Goal: Task Accomplishment & Management: Use online tool/utility

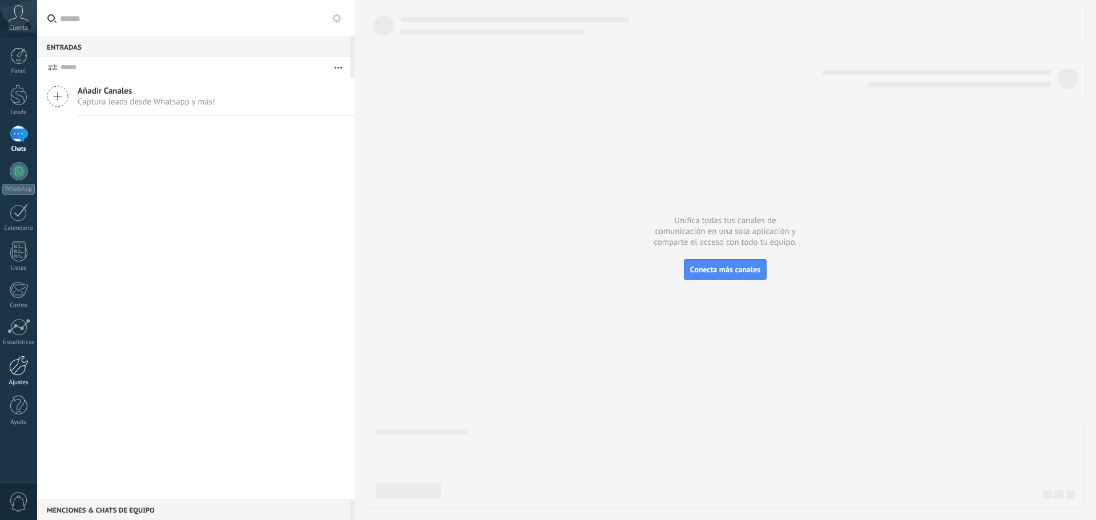
click at [11, 366] on div at bounding box center [18, 366] width 19 height 20
click at [21, 375] on div at bounding box center [18, 366] width 19 height 20
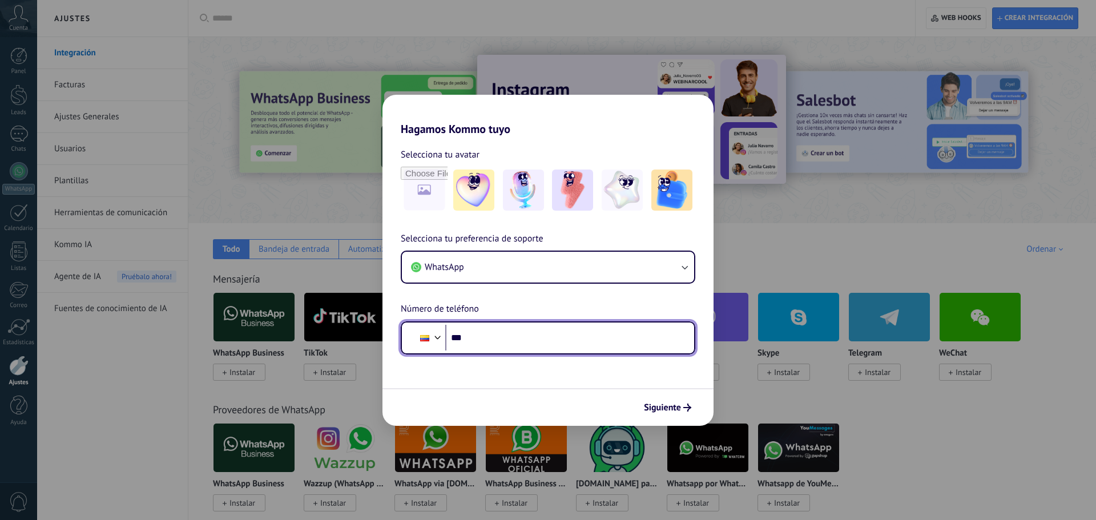
click at [500, 343] on input "***" at bounding box center [565, 338] width 240 height 26
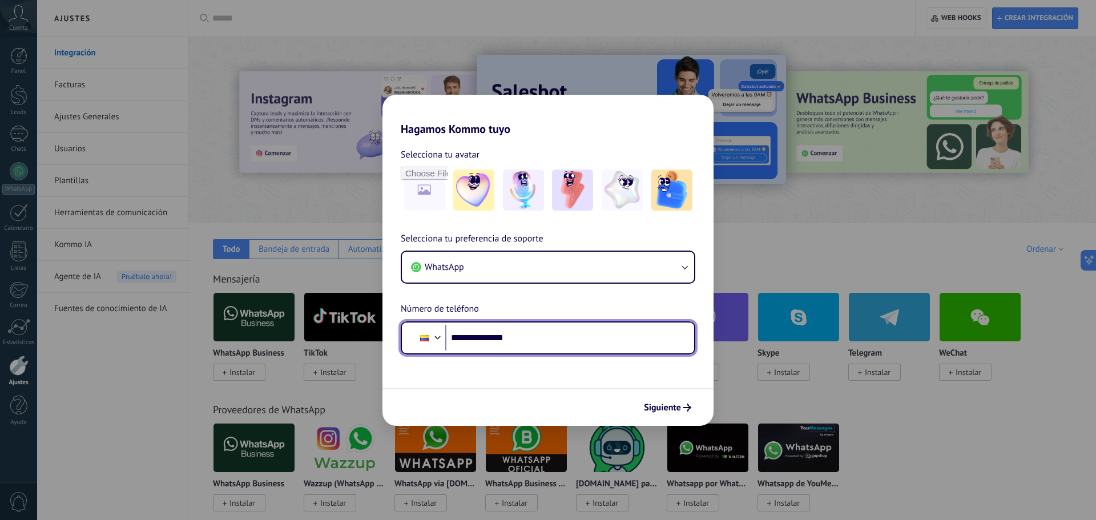
type input "**********"
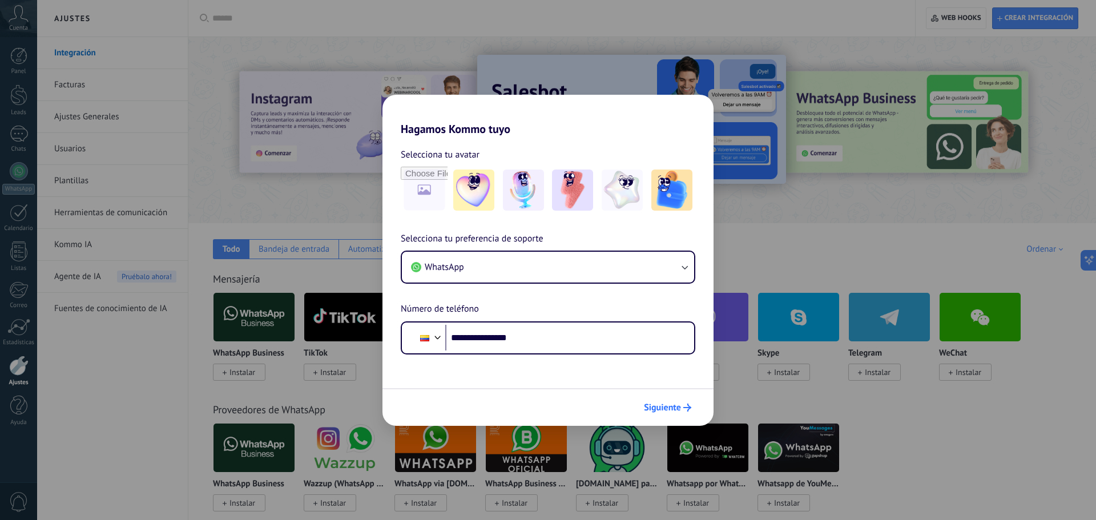
click at [666, 407] on span "Siguiente" at bounding box center [662, 408] width 37 height 8
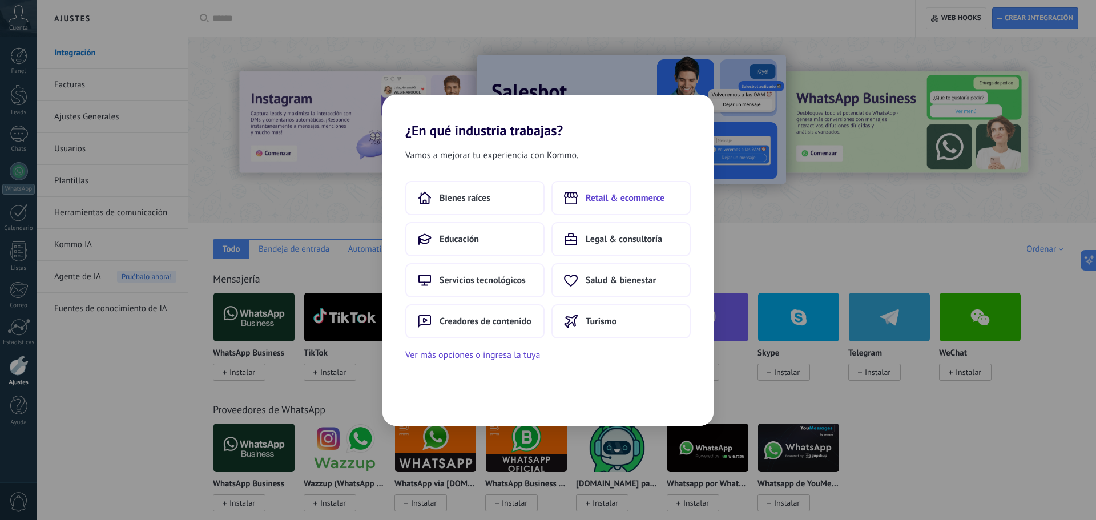
click at [608, 199] on span "Retail & ecommerce" at bounding box center [625, 197] width 79 height 11
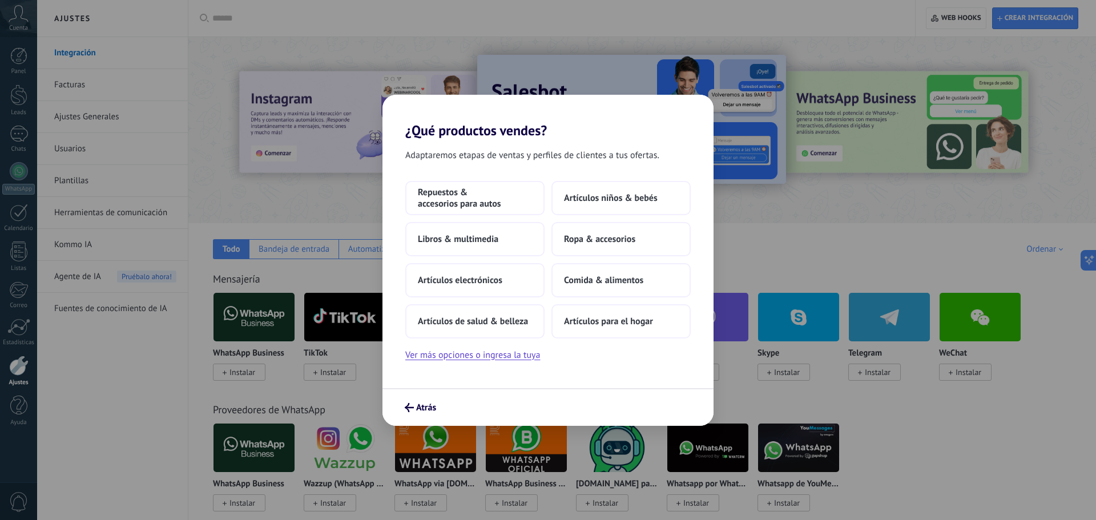
click at [608, 199] on span "Artículos niños & bebés" at bounding box center [611, 197] width 94 height 11
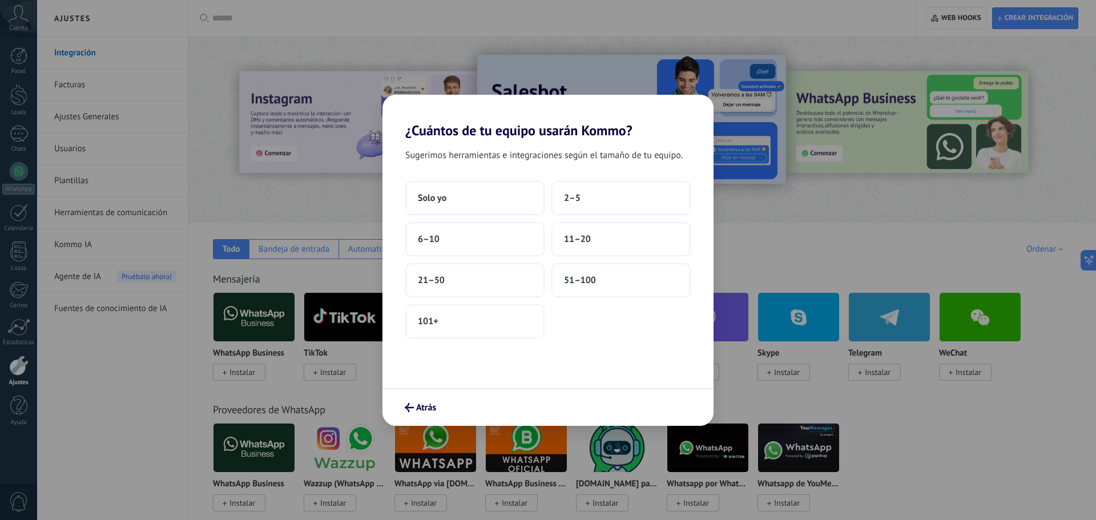
click at [608, 199] on button "2–5" at bounding box center [621, 198] width 139 height 34
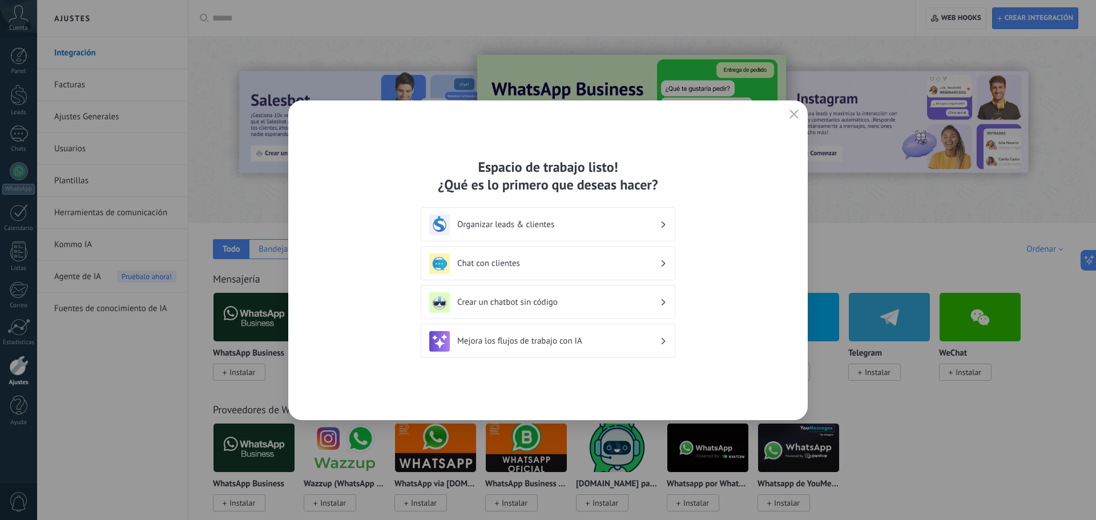
click at [793, 112] on icon "button" at bounding box center [794, 114] width 9 height 9
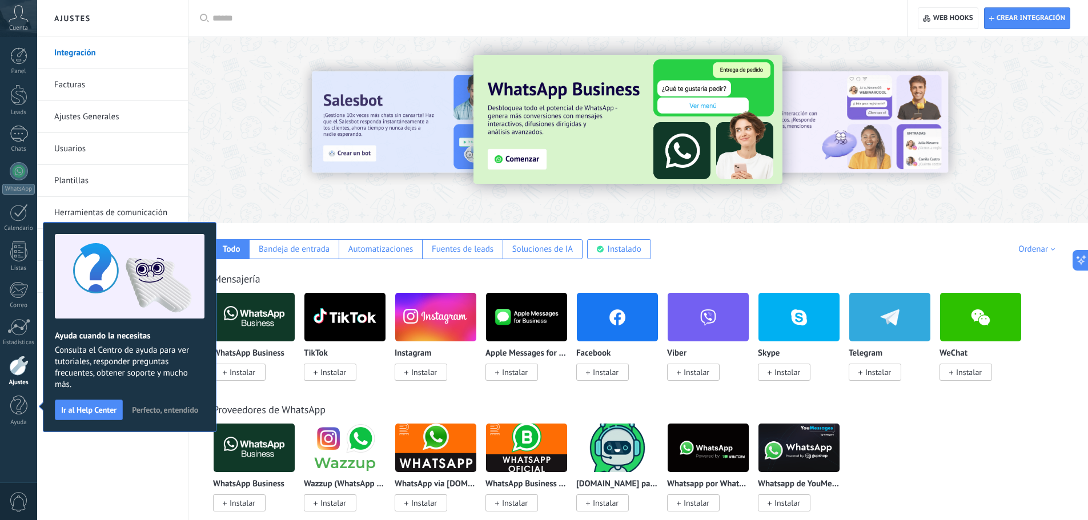
click at [247, 371] on span "Instalar" at bounding box center [243, 372] width 26 height 10
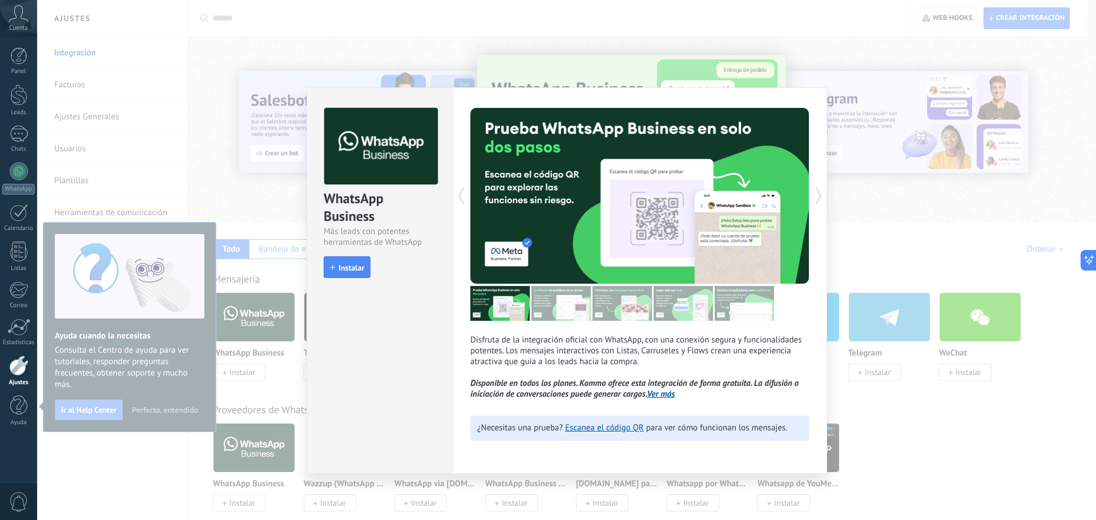
click at [349, 264] on span "Instalar" at bounding box center [352, 268] width 26 height 8
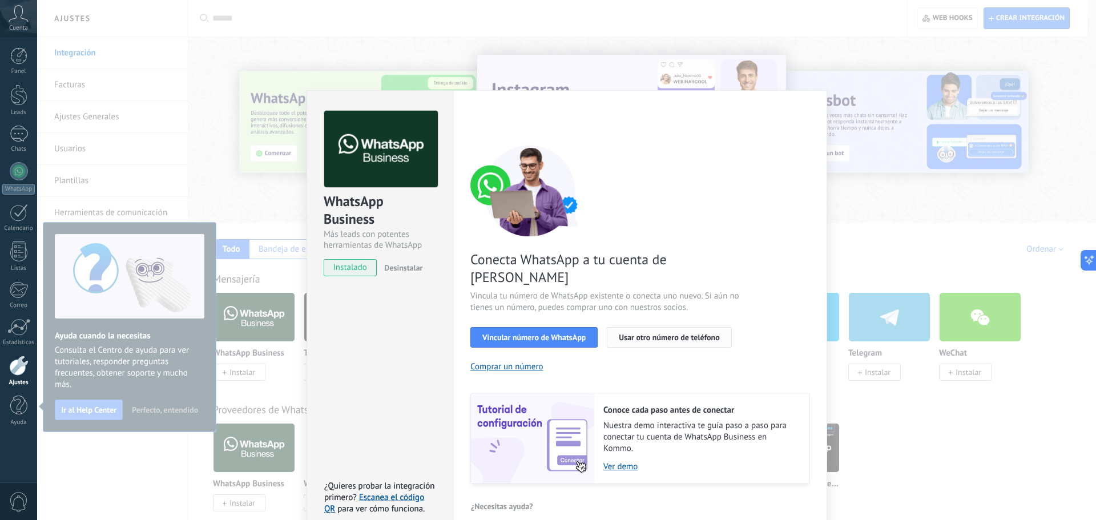
click at [674, 333] on span "Usar otro número de teléfono" at bounding box center [669, 337] width 100 height 8
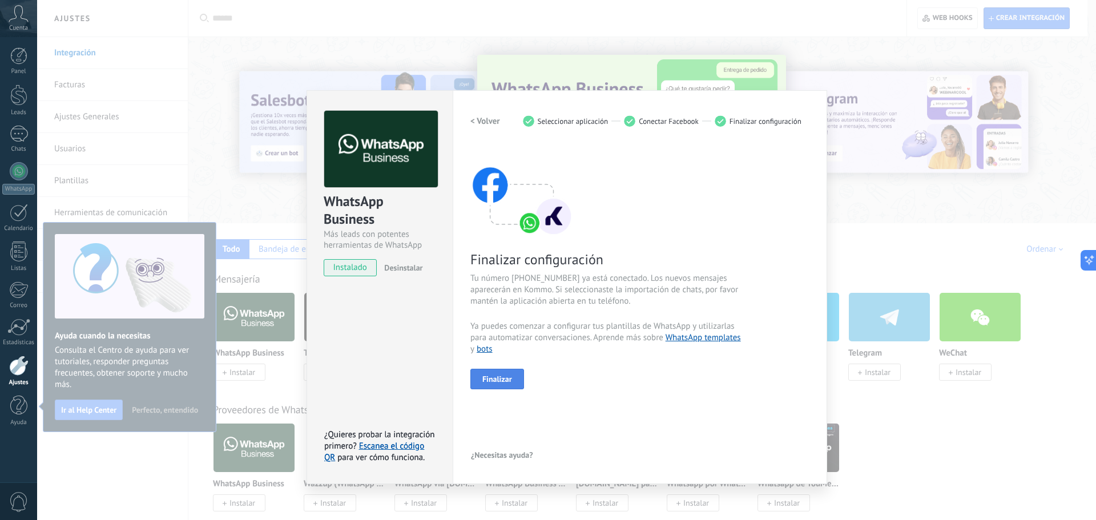
click at [496, 379] on span "Finalizar" at bounding box center [497, 379] width 30 height 8
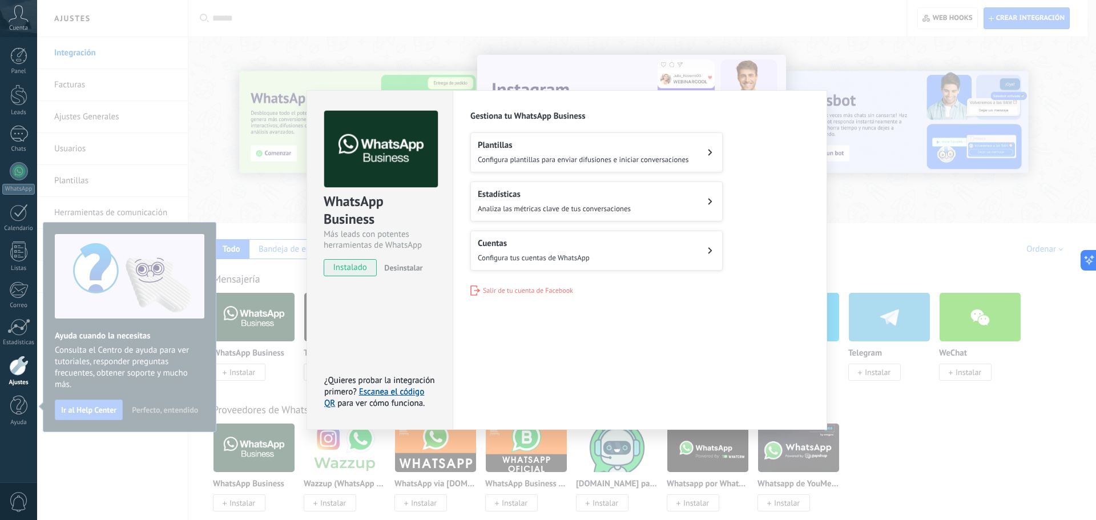
click at [691, 31] on div "WhatsApp Business Más leads con potentes herramientas de WhatsApp instalado Des…" at bounding box center [566, 260] width 1059 height 520
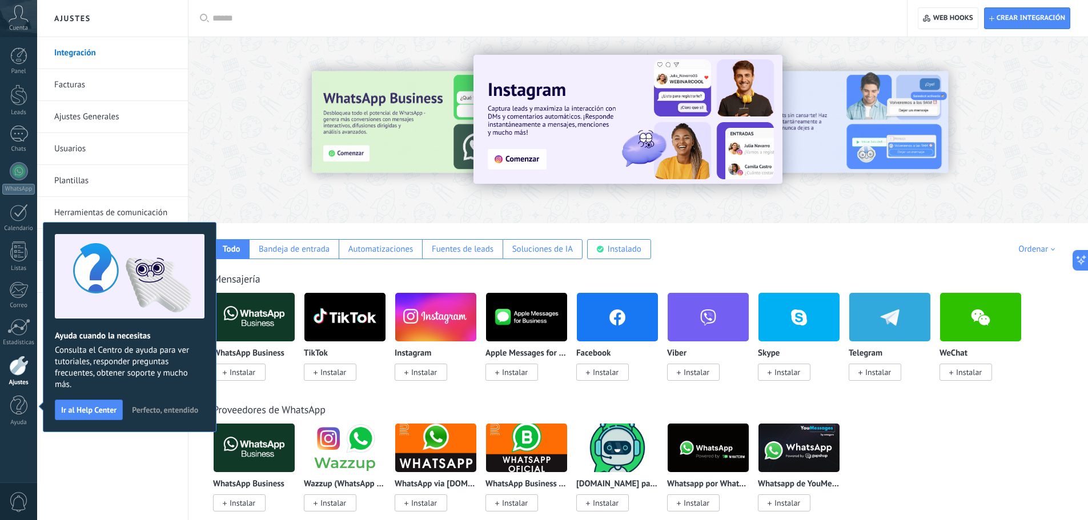
click at [112, 454] on div "Integración Facturas Ajustes Generales Usuarios Plantillas Herramientas de comu…" at bounding box center [112, 278] width 151 height 483
click at [125, 450] on div "Integración Facturas Ajustes Generales Usuarios Plantillas Herramientas de comu…" at bounding box center [112, 278] width 151 height 483
click at [166, 410] on span "Perfecto, entendido" at bounding box center [165, 410] width 66 height 8
